Goal: Check status

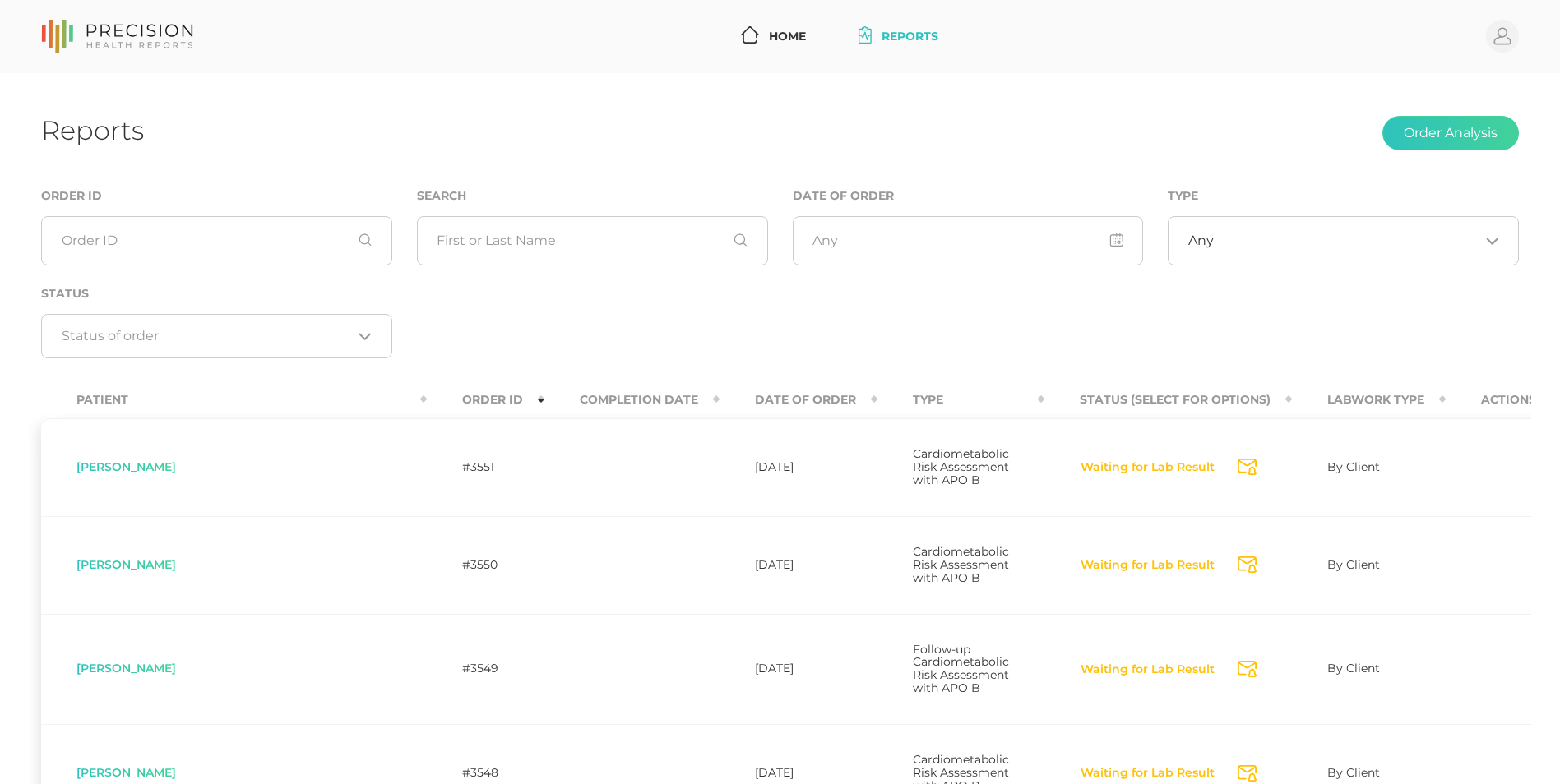
scroll to position [29, 0]
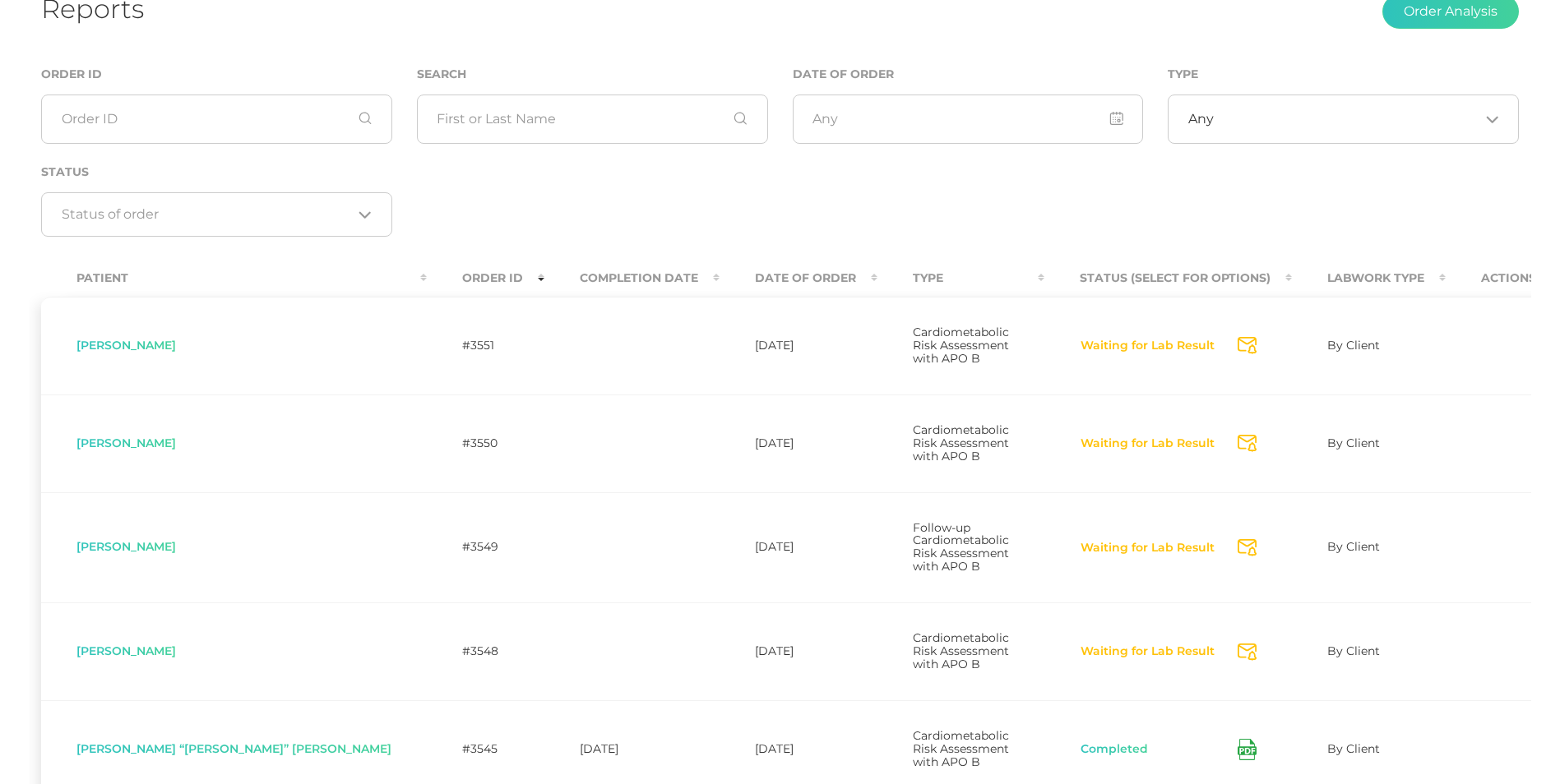
scroll to position [139, 0]
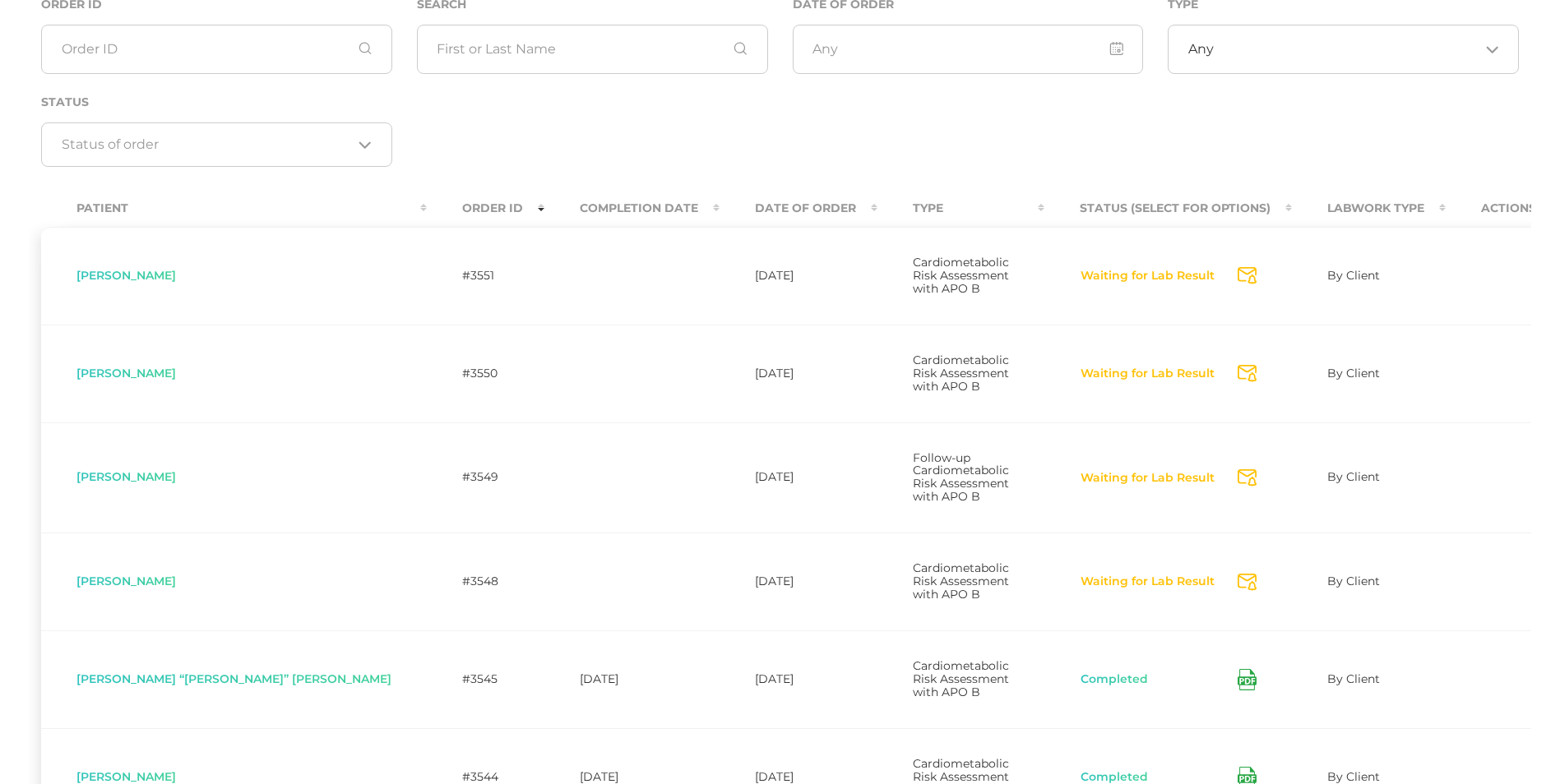
scroll to position [192, 0]
